Goal: Task Accomplishment & Management: Manage account settings

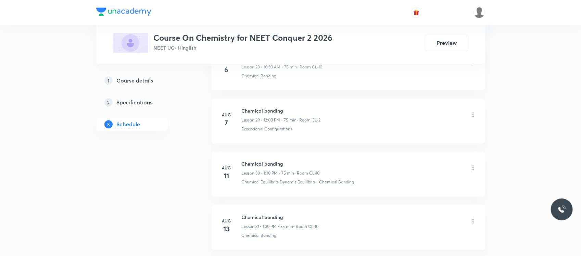
scroll to position [1943, 0]
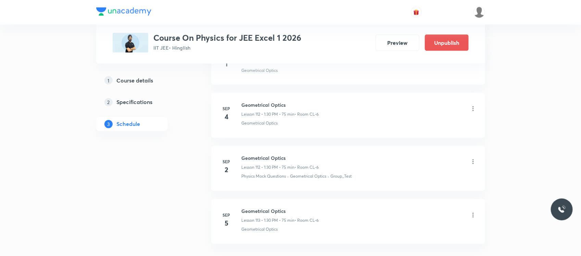
click at [475, 112] on icon at bounding box center [473, 108] width 7 height 7
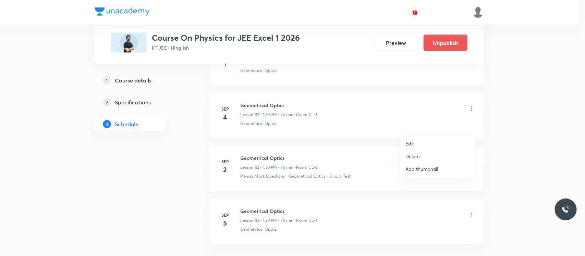
click at [424, 156] on li "Delete" at bounding box center [437, 156] width 75 height 13
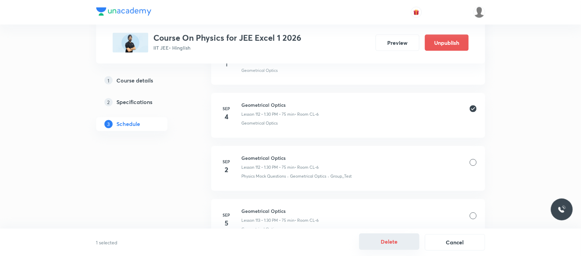
click at [388, 250] on button "Delete" at bounding box center [389, 242] width 60 height 16
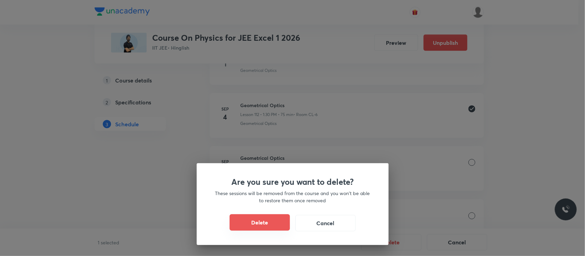
click at [282, 223] on button "Delete" at bounding box center [259, 222] width 60 height 16
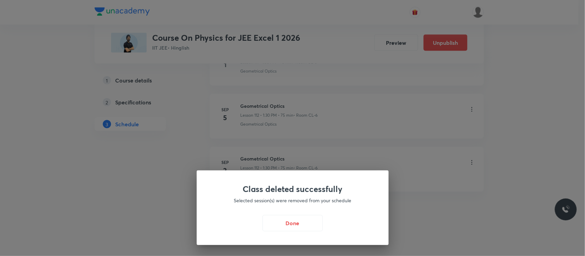
click at [251, 88] on div "Class deleted successfully Selected session(s) were removed from your schedule …" at bounding box center [292, 128] width 585 height 256
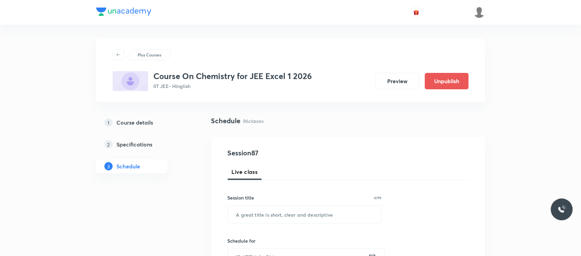
scroll to position [93, 0]
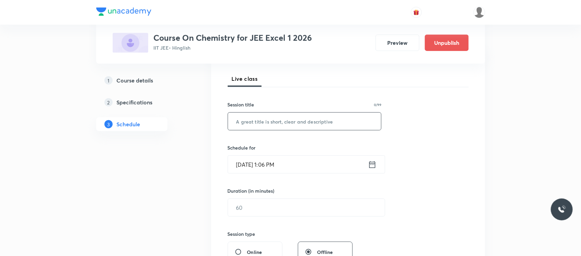
click at [278, 125] on input "text" at bounding box center [304, 121] width 153 height 17
paste input "Alcohols, Phenols and Ethers"
type input "Alcohols, Phenols and Ethers"
click at [277, 168] on input "[DATE] 1:06 PM" at bounding box center [298, 164] width 140 height 17
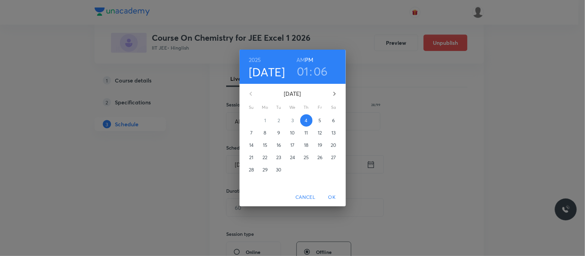
click at [314, 66] on h3 "06" at bounding box center [320, 71] width 14 height 14
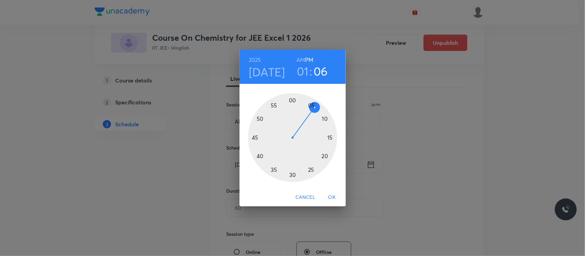
click at [290, 177] on div at bounding box center [292, 137] width 89 height 89
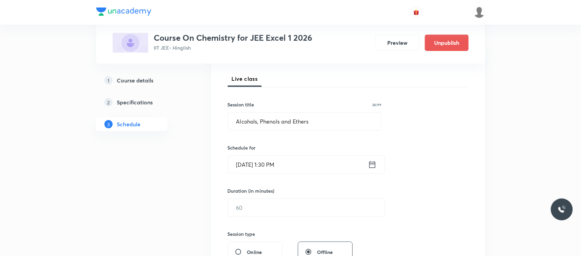
click at [277, 195] on div "Duration (in minutes) ​" at bounding box center [290, 201] width 125 height 29
click at [265, 206] on input "text" at bounding box center [306, 207] width 157 height 17
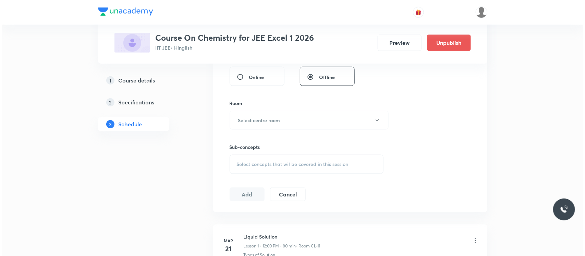
scroll to position [283, 0]
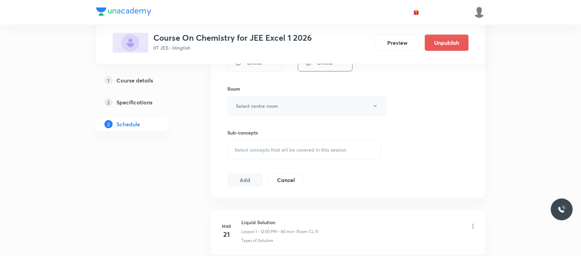
type input "75"
click at [285, 102] on button "Select centre room" at bounding box center [307, 106] width 159 height 19
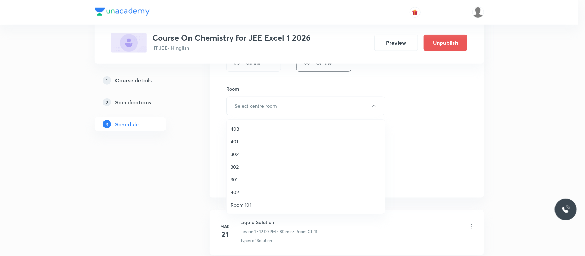
click at [279, 104] on div at bounding box center [292, 128] width 585 height 256
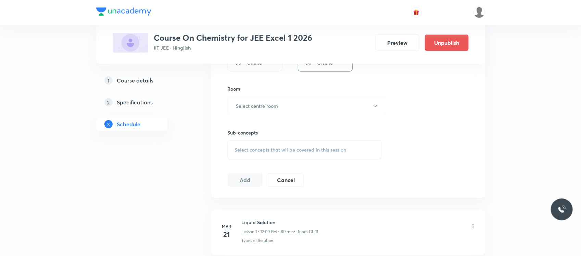
click at [279, 104] on button "Select centre room" at bounding box center [307, 106] width 159 height 19
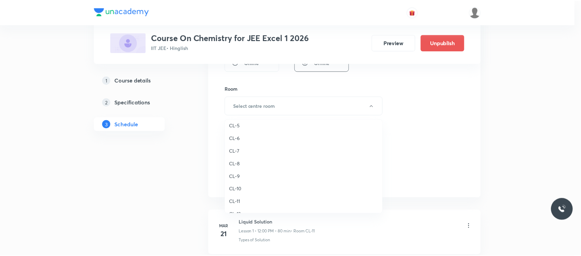
scroll to position [242, 0]
click at [240, 138] on span "CL-6" at bounding box center [305, 139] width 150 height 7
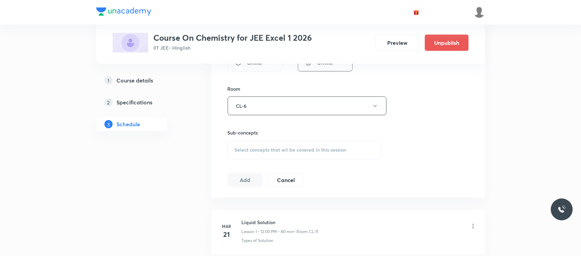
click at [250, 147] on div "Select concepts that wil be covered in this session" at bounding box center [305, 149] width 154 height 19
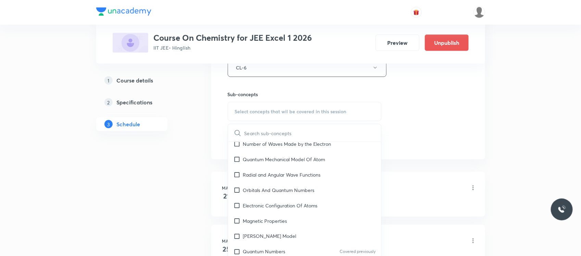
scroll to position [665, 0]
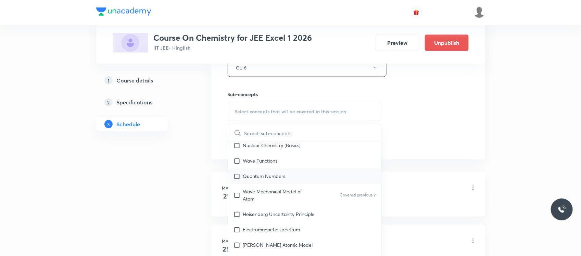
click at [272, 177] on p "Quantum Numbers" at bounding box center [264, 176] width 42 height 7
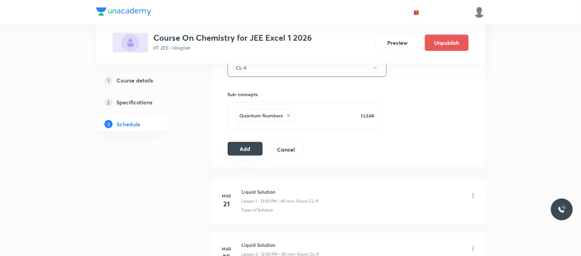
click at [244, 151] on button "Add" at bounding box center [245, 149] width 35 height 14
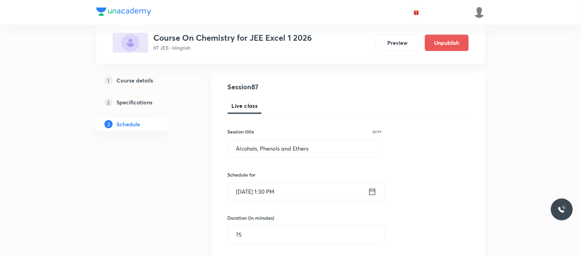
scroll to position [66, 0]
